Goal: Task Accomplishment & Management: Manage account settings

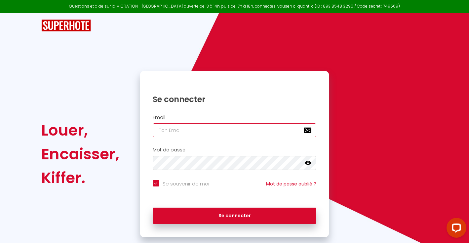
type input "[PERSON_NAME]"
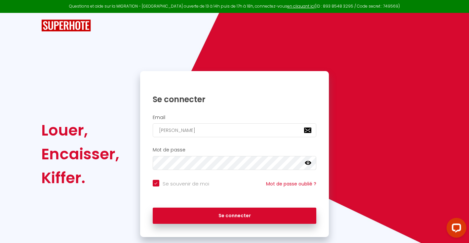
checkbox input "true"
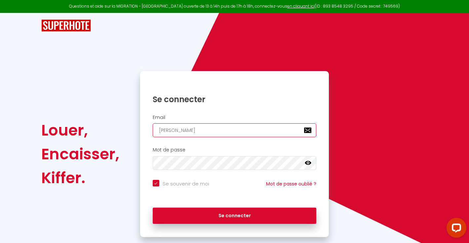
click at [198, 132] on input "[PERSON_NAME]" at bounding box center [235, 130] width 164 height 14
type input "[PERSON_NAME]"
checkbox input "true"
type input "[PERSON_NAME]"
checkbox input "true"
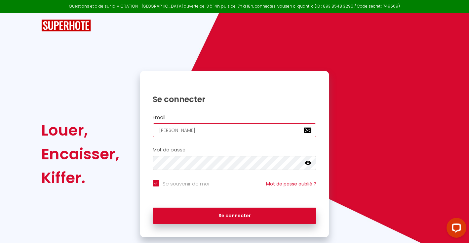
type input "[PERSON_NAME]"
checkbox input "true"
type input "[PERSON_NAME]"
checkbox input "true"
type input "[PERSON_NAME]"
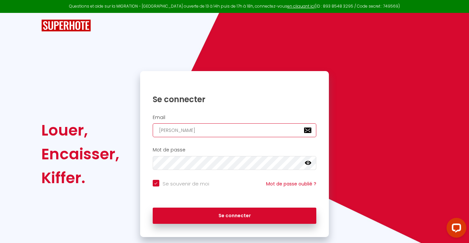
checkbox input "true"
type input "[PERSON_NAME]"
checkbox input "true"
type input "[PERSON_NAME]"
checkbox input "true"
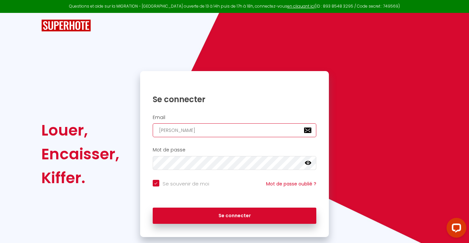
type input "[PERSON_NAME]"
checkbox input "true"
type input "[PERSON_NAME]"
checkbox input "true"
type input "Will"
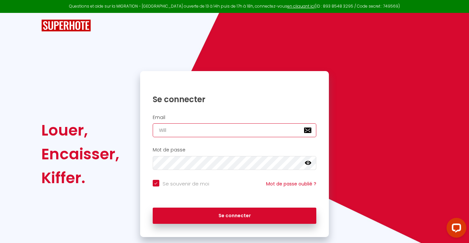
checkbox input "true"
type input "Wil"
checkbox input "true"
type input "Wi"
checkbox input "true"
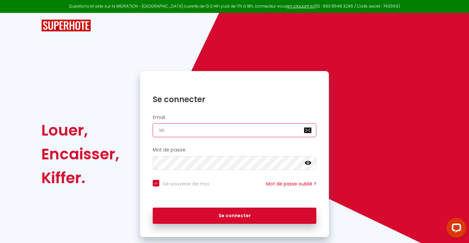
type input "W"
checkbox input "true"
click at [305, 129] on input "email" at bounding box center [235, 130] width 164 height 14
type input "w"
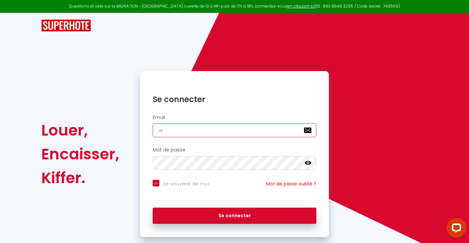
checkbox input "true"
type input "wi"
checkbox input "true"
type input "wil"
checkbox input "true"
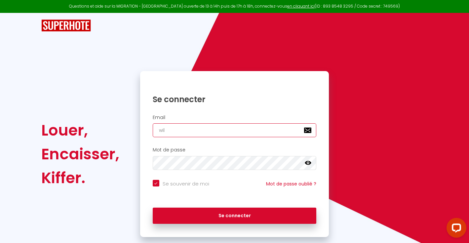
type input "will"
checkbox input "true"
type input "[PERSON_NAME]"
checkbox input "true"
type input "[PERSON_NAME]"
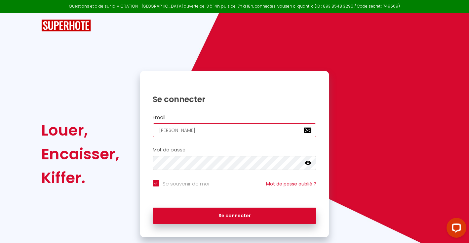
checkbox input "true"
type input "[PERSON_NAME]"
checkbox input "true"
type input "[PERSON_NAME]@"
checkbox input "true"
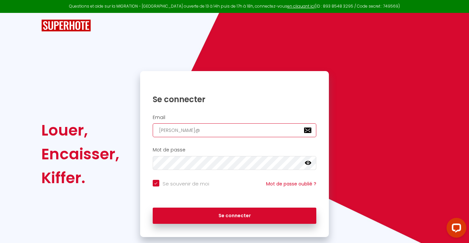
type input "[PERSON_NAME]"
checkbox input "true"
type input "[PERSON_NAME]"
checkbox input "true"
type input "[PERSON_NAME]@pra"
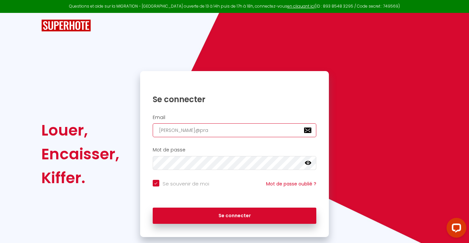
checkbox input "true"
type input "[PERSON_NAME]"
checkbox input "true"
type input "[PERSON_NAME]"
checkbox input "true"
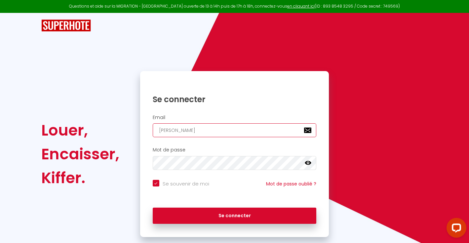
type input "[PERSON_NAME]@pralon"
checkbox input "true"
type input "[PERSON_NAME]@pralong"
checkbox input "true"
type input "[PERSON_NAME]@pralong."
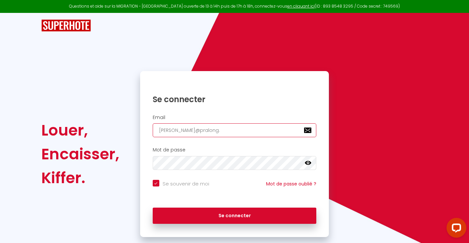
checkbox input "true"
type input "[PERSON_NAME]"
checkbox input "true"
type input "[PERSON_NAME][EMAIL_ADDRESS][DOMAIN_NAME]"
checkbox input "true"
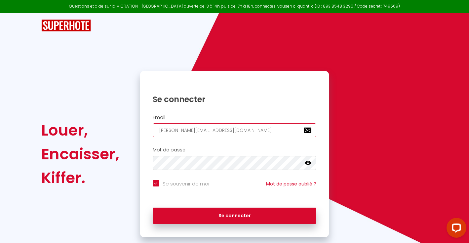
type input "[PERSON_NAME][EMAIL_ADDRESS][DOMAIN_NAME]"
checkbox input "true"
type input "[PERSON_NAME][EMAIL_ADDRESS][DOMAIN_NAME]"
checkbox input "true"
type input "[PERSON_NAME]"
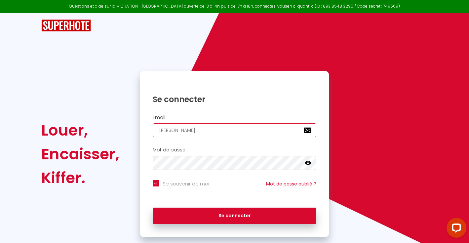
checkbox input "true"
type input "[PERSON_NAME]@pralong."
checkbox input "true"
type input "[PERSON_NAME]"
checkbox input "true"
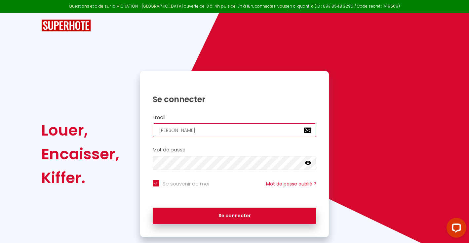
type input "[PERSON_NAME][EMAIL_ADDRESS][DOMAIN_NAME]"
checkbox input "true"
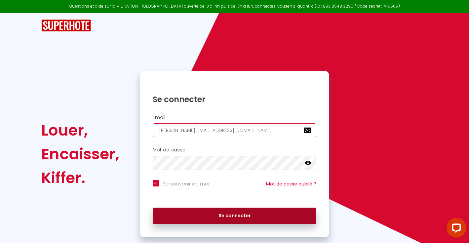
type input "[PERSON_NAME][EMAIL_ADDRESS][DOMAIN_NAME]"
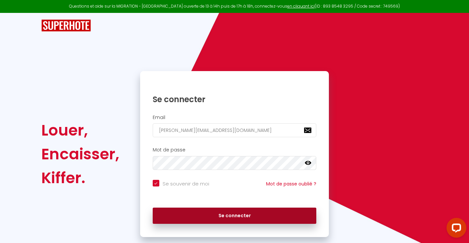
click at [229, 215] on button "Se connecter" at bounding box center [235, 215] width 164 height 17
checkbox input "true"
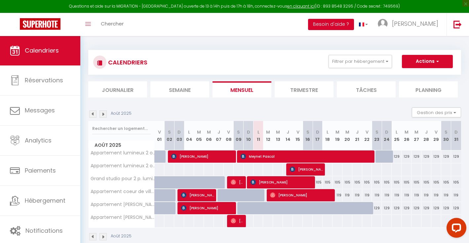
click at [348, 25] on button "Besoin d'aide ?" at bounding box center [331, 24] width 46 height 11
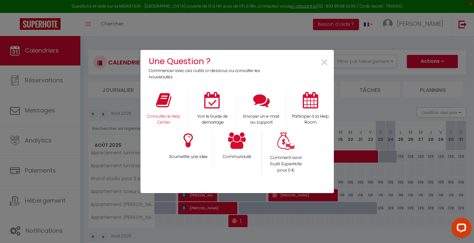
click at [164, 102] on icon at bounding box center [163, 100] width 15 height 17
click at [324, 63] on span "×" at bounding box center [324, 62] width 9 height 21
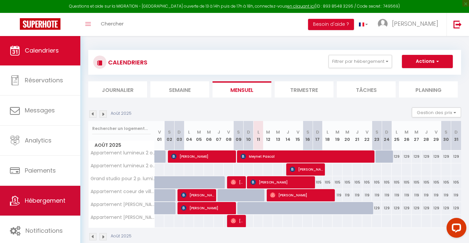
click at [37, 202] on span "Hébergement" at bounding box center [45, 200] width 41 height 8
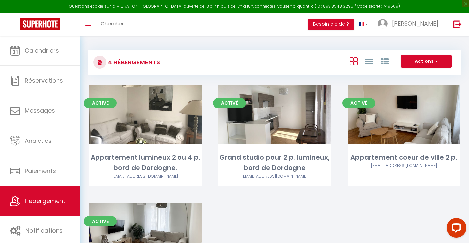
click at [439, 63] on button "Actions" at bounding box center [426, 61] width 51 height 13
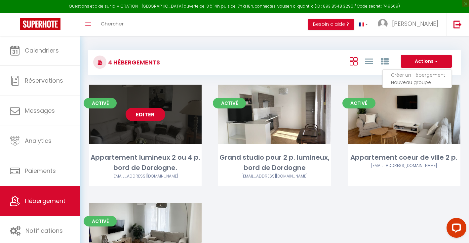
click at [149, 113] on link "Editer" at bounding box center [146, 114] width 40 height 13
select select "3"
select select "2"
select select "1"
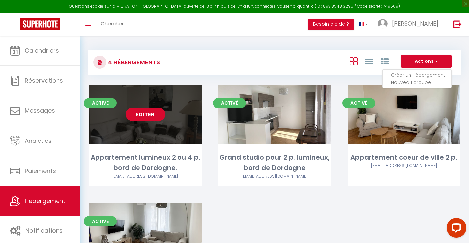
select select
select select "28"
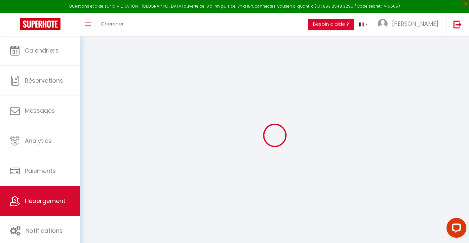
select select
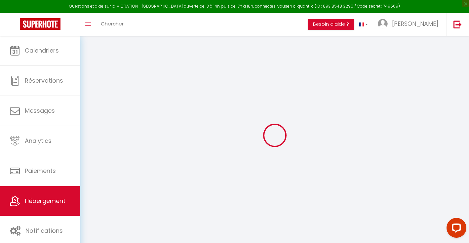
select select
checkbox input "false"
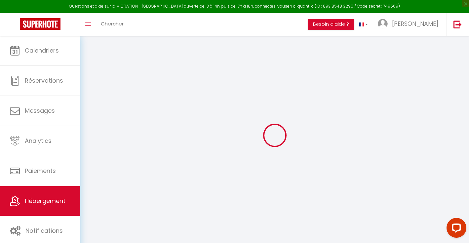
select select
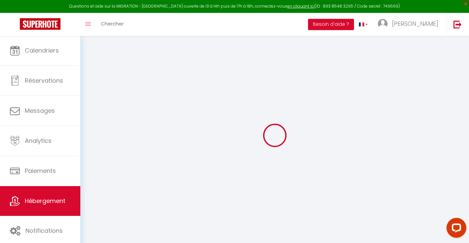
select select
checkbox input "false"
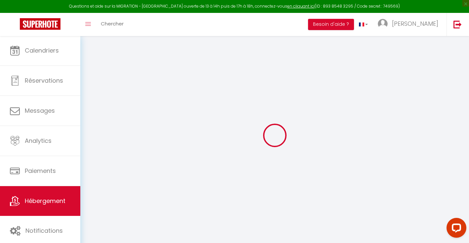
checkbox input "false"
select select
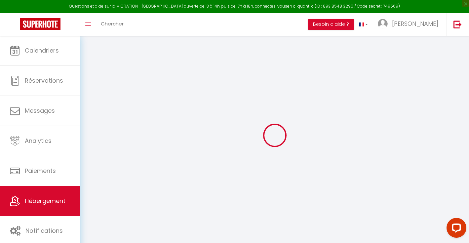
select select
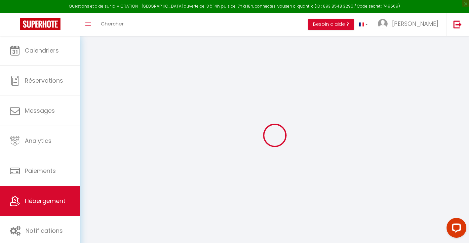
checkbox input "false"
select select
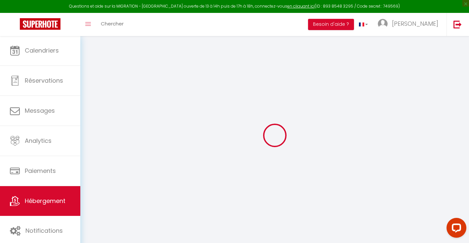
select select
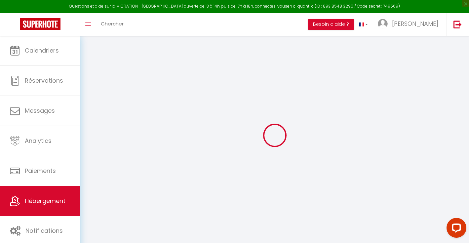
select select
checkbox input "false"
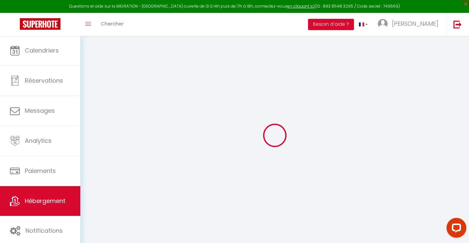
checkbox input "false"
select select
type input "Appartement lumineux 2 ou 4 p. bord de Dordogne."
type input "[PERSON_NAME]"
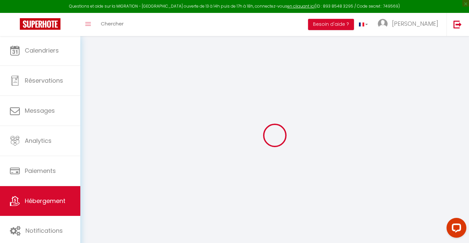
select select "2"
type input "129"
select select
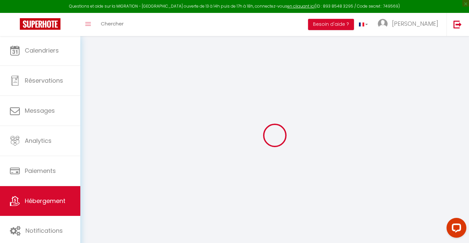
select select
type input "[STREET_ADDRESS]"
type input "19110"
type input "Bort-les-Orgues"
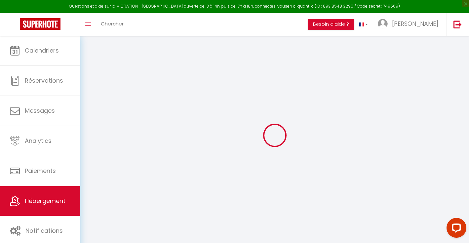
type input "[PERSON_NAME][EMAIL_ADDRESS][DOMAIN_NAME]"
select select
checkbox input "false"
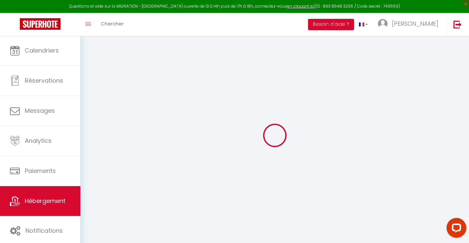
checkbox input "false"
type input "0"
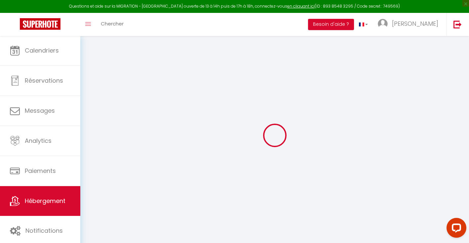
select select
checkbox input "false"
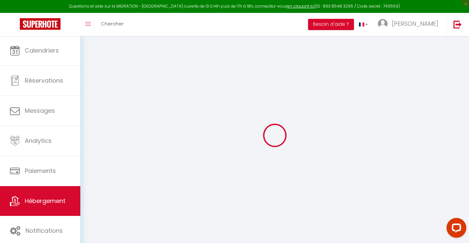
checkbox input "false"
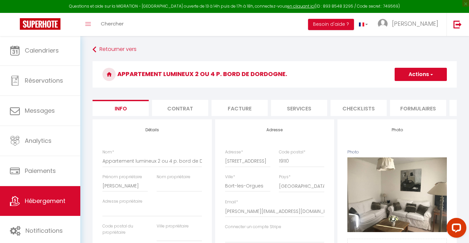
select select
checkbox input "false"
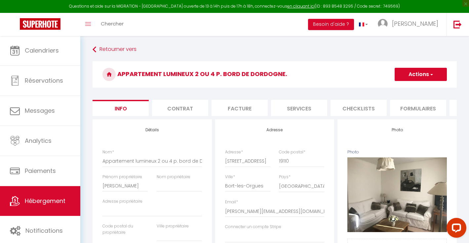
checkbox input "false"
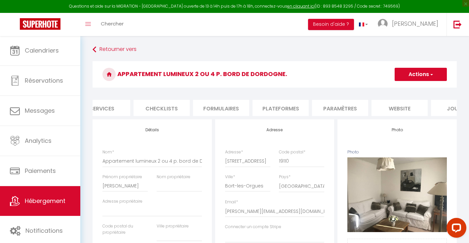
click at [402, 107] on li "website" at bounding box center [399, 108] width 56 height 16
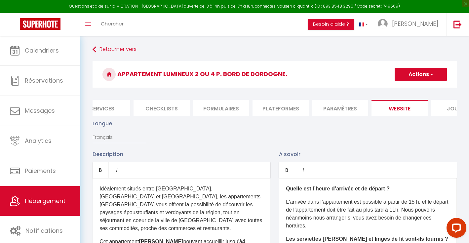
scroll to position [0, 227]
